Goal: Transaction & Acquisition: Purchase product/service

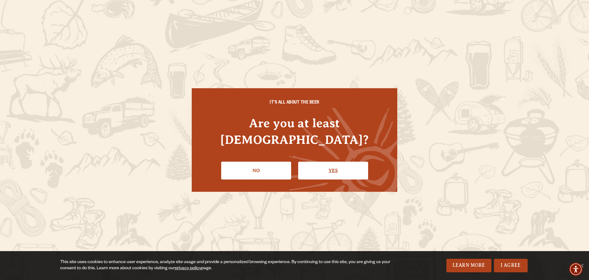
click at [354, 169] on link "Yes" at bounding box center [333, 170] width 70 height 18
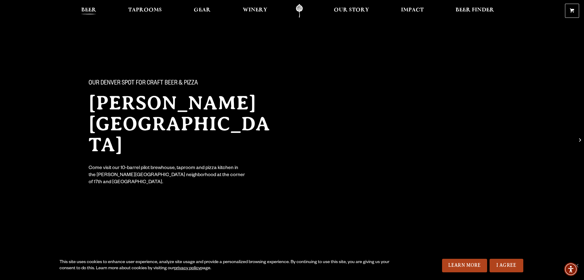
click at [89, 12] on span "Beer" at bounding box center [88, 10] width 15 height 5
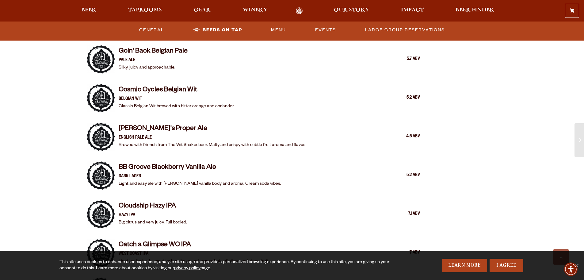
scroll to position [767, 0]
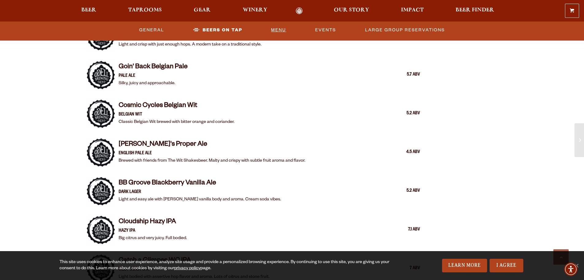
click at [271, 33] on link "Menu" at bounding box center [279, 30] width 20 height 14
click at [507, 268] on link "I Agree" at bounding box center [507, 264] width 34 height 13
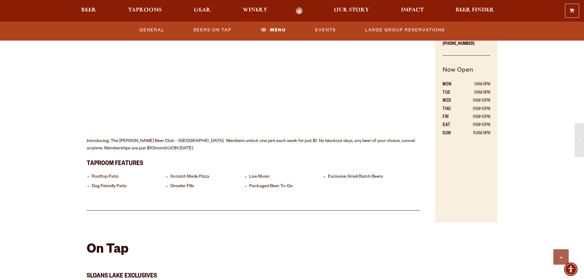
scroll to position [0, 0]
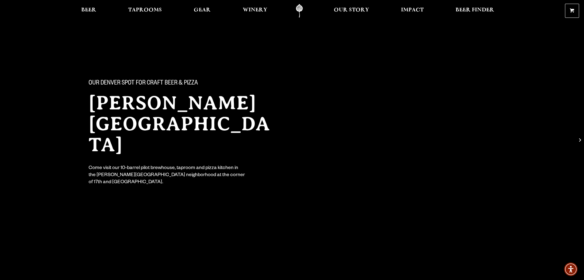
drag, startPoint x: 444, startPoint y: 131, endPoint x: 448, endPoint y: 69, distance: 61.8
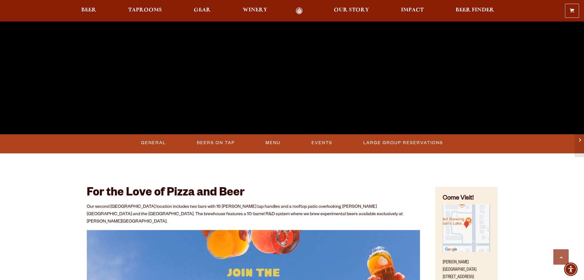
scroll to position [184, 0]
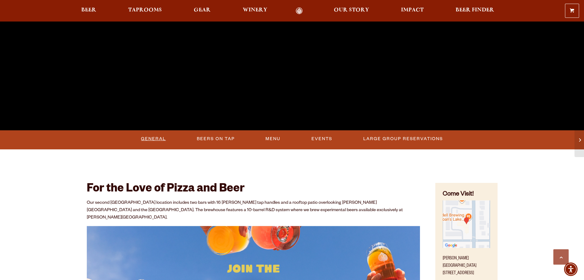
click at [161, 139] on link "General" at bounding box center [154, 139] width 30 height 14
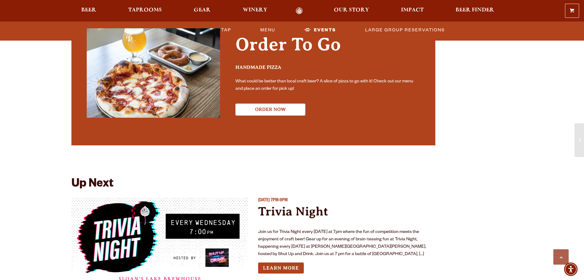
scroll to position [1381, 0]
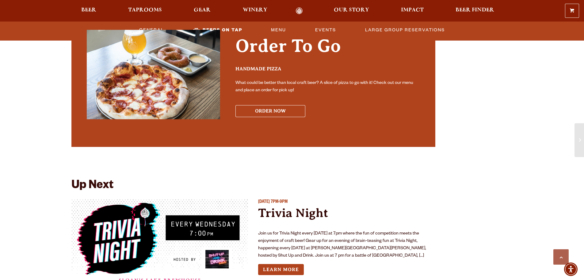
click at [271, 106] on button "ORDER NOW" at bounding box center [271, 111] width 70 height 12
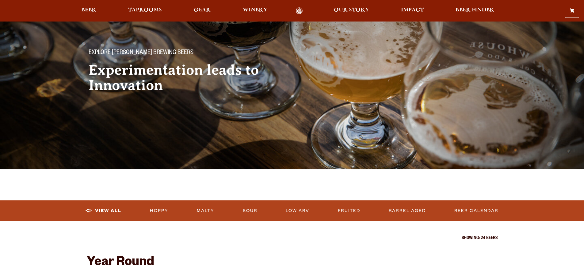
scroll to position [31, 0]
